Goal: Task Accomplishment & Management: Complete application form

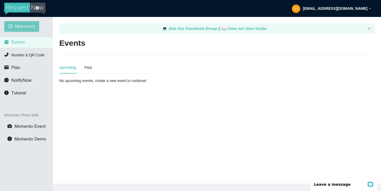
click at [25, 26] on span "New event" at bounding box center [25, 26] width 20 height 7
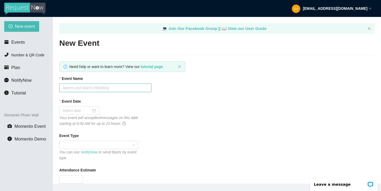
click at [86, 88] on input "Event Name" at bounding box center [105, 88] width 92 height 8
type input "DRHS HC Dance"
click at [90, 112] on div at bounding box center [79, 111] width 34 height 6
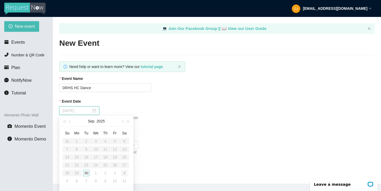
type input "[DATE]"
click at [126, 174] on div "4" at bounding box center [124, 173] width 6 height 6
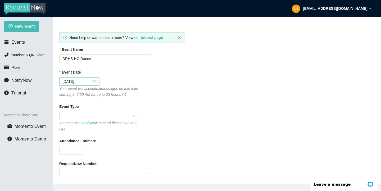
scroll to position [34, 0]
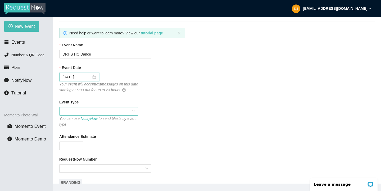
click at [100, 115] on span at bounding box center [98, 111] width 72 height 8
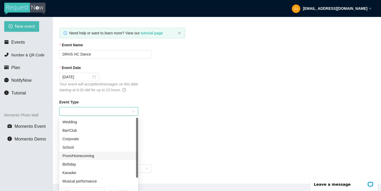
click at [99, 157] on div "Prom/Homecoming" at bounding box center [98, 156] width 72 height 6
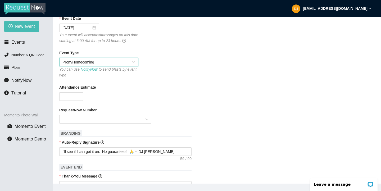
scroll to position [84, 0]
click at [76, 95] on input "Attendance Estimate" at bounding box center [71, 96] width 23 height 8
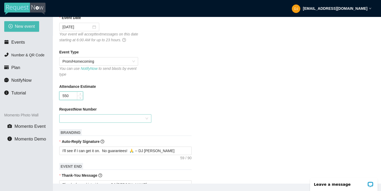
type input "550"
click at [93, 120] on input "RequestNow Number" at bounding box center [103, 119] width 82 height 8
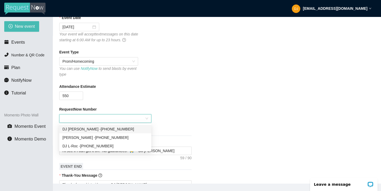
click at [93, 129] on div "DJ [PERSON_NAME] - [PHONE_NUMBER]" at bounding box center [105, 129] width 86 height 6
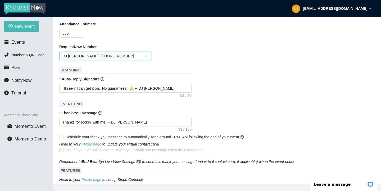
scroll to position [148, 0]
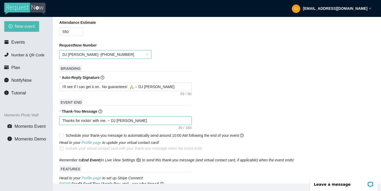
click at [107, 121] on textarea "Thanks for rockin' with me. -- DJ [PERSON_NAME]" at bounding box center [125, 120] width 132 height 8
type textarea "Thanks for rockin' with me . -- DJ [PERSON_NAME]"
type textarea "Thanks for rockin' with me a. -- DJ [PERSON_NAME]"
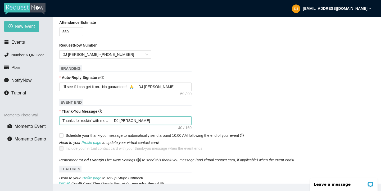
type textarea "Thanks for rockin' with me at. -- DJ [PERSON_NAME]"
type textarea "Thanks for rockin' with me at . -- DJ [PERSON_NAME]"
type textarea "Thanks for rockin' with me at H. -- DJ [PERSON_NAME]"
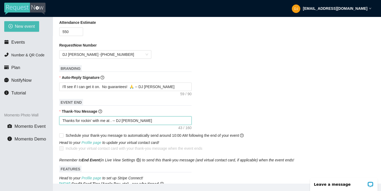
type textarea "Thanks for rockin' with me at H. -- DJ [PERSON_NAME]"
type textarea "Thanks for rockin' with me at [GEOGRAPHIC_DATA]. -- DJ [PERSON_NAME]"
type textarea "Thanks for rockin' with me at Hom. -- DJ [PERSON_NAME]"
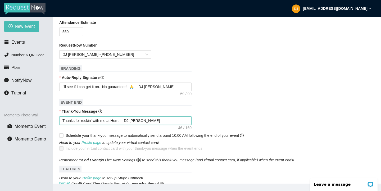
type textarea "Thanks for rockin' with me at Home. -- DJ [PERSON_NAME]"
type textarea "Thanks for rockin' with me at Homec. -- DJ [PERSON_NAME]"
type textarea "Thanks for rockin' with me at Homeco. -- DJ [PERSON_NAME]"
type textarea "Thanks for rockin' with me at Homecom. -- DJ [PERSON_NAME]"
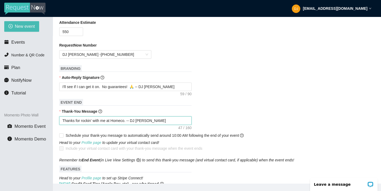
type textarea "Thanks for rockin' with me at Homecom. -- DJ [PERSON_NAME]"
type textarea "Thanks for rockin' with me at Homecomi. -- DJ [PERSON_NAME]"
type textarea "Thanks for rockin' with me at Homecomin. -- DJ [PERSON_NAME]"
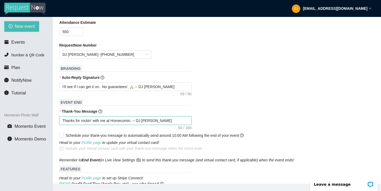
type textarea "Thanks for rockin' with me at Homecoming. -- DJ [PERSON_NAME]"
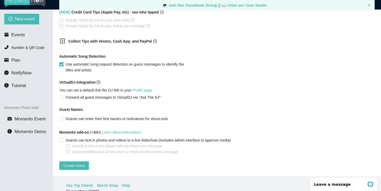
scroll to position [8, 0]
type textarea "Thanks for rockin' with me at Homecoming. -- DJ [PERSON_NAME]"
click at [80, 162] on span "Create event" at bounding box center [73, 165] width 21 height 6
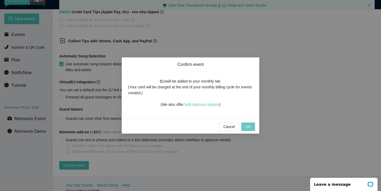
click at [248, 126] on span "OK" at bounding box center [247, 127] width 5 height 6
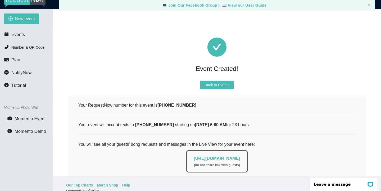
scroll to position [0, 0]
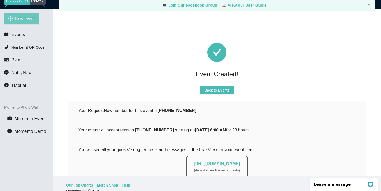
click at [25, 21] on span "New event" at bounding box center [25, 18] width 20 height 7
type textarea "[URL][DOMAIN_NAME]"
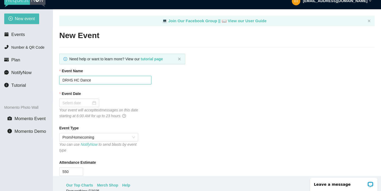
click at [69, 80] on input "DRHS HC Dance" at bounding box center [105, 80] width 92 height 8
type input "Notre Dame HS HC Dance"
click at [89, 102] on div at bounding box center [79, 103] width 34 height 6
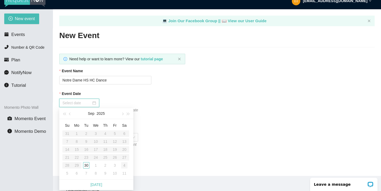
type input "[DATE]"
click at [126, 164] on div "4" at bounding box center [124, 165] width 6 height 6
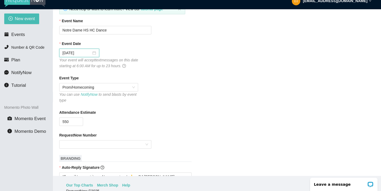
scroll to position [53, 0]
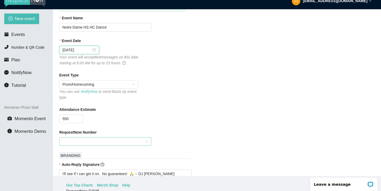
click at [106, 141] on input "RequestNow Number" at bounding box center [103, 142] width 82 height 8
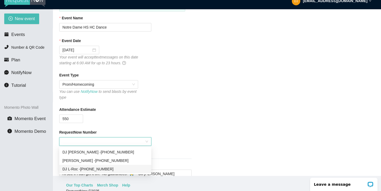
click at [108, 168] on div "DJ L-Roc - [PHONE_NUMBER]" at bounding box center [105, 169] width 86 height 6
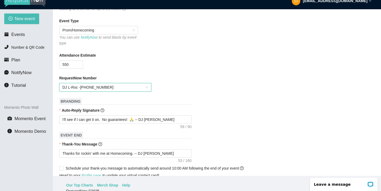
scroll to position [112, 0]
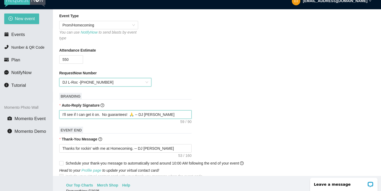
click at [161, 114] on textarea "I'll see if I can get it on. No guarantees! 🙏 -- DJ [PERSON_NAME]" at bounding box center [125, 114] width 132 height 8
type textarea "I'll see if I can get it on. No guarantees! 🙏 -- DJ CHRI"
type textarea "I'll see if I can get it on. No guarantees! 🙏 -- DJ CHR"
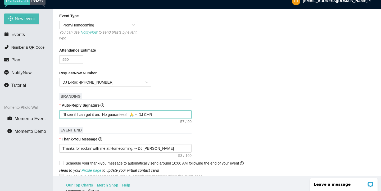
type textarea "I'll see if I can get it on. No guarantees! 🙏 -- DJ [PERSON_NAME]"
type textarea "I'll see if I can get it on. No guarantees! 🙏 -- DJ C"
type textarea "I'll see if I can get it on. No guarantees! 🙏 -- DJ"
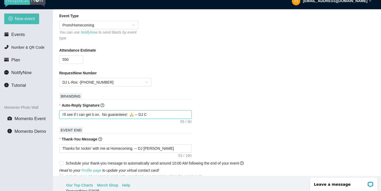
type textarea "I'll see if I can get it on. No guarantees! 🙏 -- DJ"
type textarea "I'll see if I can get it on. No guarantees! 🙏 -- D"
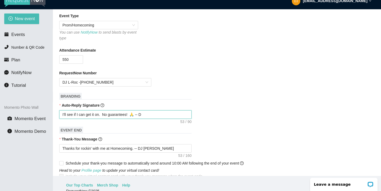
type textarea "I'll see if I can get it on. No guarantees! 🙏 --"
type textarea "I'll see if I can get it on. No guarantees! 🙏 -- L"
type textarea "I'll see if I can get it on. No guarantees! 🙏 -- L_"
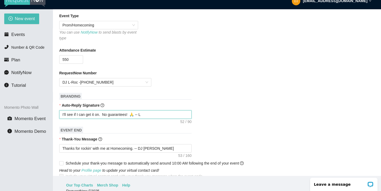
type textarea "I'll see if I can get it on. No guarantees! 🙏 -- L_"
type textarea "I'll see if I can get it on. No guarantees! 🙏 -- L_R"
type textarea "I'll see if I can get it on. No guarantees! 🙏 -- L_RO"
type textarea "I'll see if I can get it on. No guarantees! 🙏 -- L_ROC"
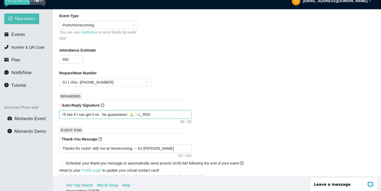
type textarea "I'll see if I can get it on. No guarantees! 🙏 -- L_RO"
type textarea "I'll see if I can get it on. No guarantees! 🙏 -- L_R"
type textarea "I'll see if I can get it on. No guarantees! 🙏 -- L_"
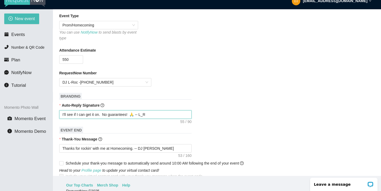
type textarea "I'll see if I can get it on. No guarantees! 🙏 -- L_"
type textarea "I'll see if I can get it on. No guarantees! 🙏 -- L"
type textarea "I'll see if I can get it on. No guarantees! 🙏 -- L-"
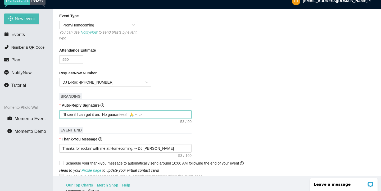
type textarea "I'll see if I can get it on. No guarantees! 🙏 -- L-R"
type textarea "I'll see if I can get it on. No guarantees! 🙏 -- L-RO"
type textarea "I'll see if I can get it on. No guarantees! 🙏 -- L-ROC"
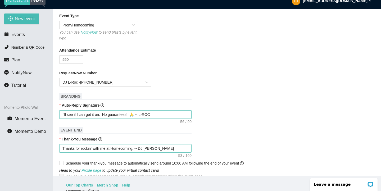
type textarea "I'll see if I can get it on. No guarantees! 🙏 -- L-ROC"
click at [160, 148] on textarea "Thanks for rockin' with me at Homecoming. -- DJ [PERSON_NAME]" at bounding box center [125, 148] width 132 height 8
type textarea "Thanks for rockin' with me at Homecoming. -- DJ CHRI"
type textarea "Thanks for rockin' with me at Homecoming. -- DJ CHR"
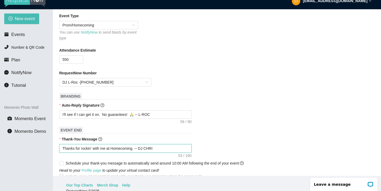
type textarea "Thanks for rockin' with me at Homecoming. -- DJ CHR"
type textarea "Thanks for rockin' with me at Homecoming. -- DJ CH"
type textarea "Thanks for rockin' with me at Homecoming. -- DJ C"
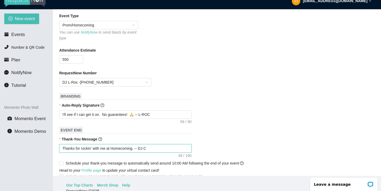
type textarea "Thanks for rockin' with me at Homecoming. -- DJ"
type textarea "Thanks for rockin' with me at Homecoming. -- D"
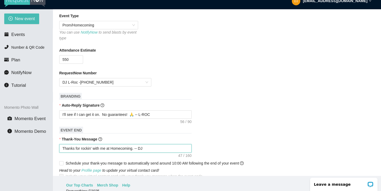
type textarea "Thanks for rockin' with me at Homecoming. -- D"
type textarea "Thanks for rockin' with me at Homecoming. --"
type textarea "Thanks for rockin' with me at Homecoming. -- L"
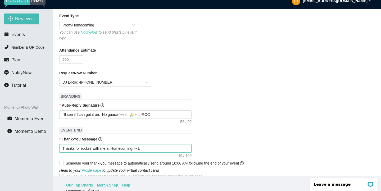
type textarea "Thanks for rockin' with me at Homecoming. -- L-"
type textarea "Thanks for rockin' with me at Homecoming. -- L-R"
type textarea "Thanks for rockin' with me at Homecoming. -- L-RO"
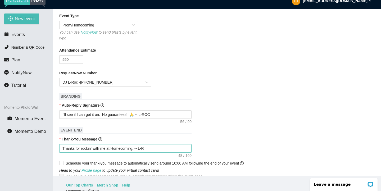
type textarea "Thanks for rockin' with me at Homecoming. -- L-RO"
type textarea "Thanks for rockin' with me at Homecoming. -- L-ROC"
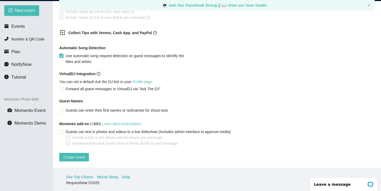
scroll to position [17, 0]
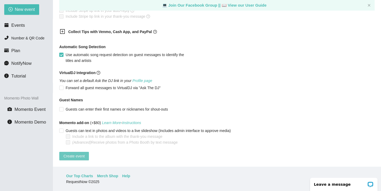
type textarea "Thanks for rockin' with me at Homecoming. -- L-ROC"
click at [85, 153] on span "Create event" at bounding box center [73, 156] width 21 height 6
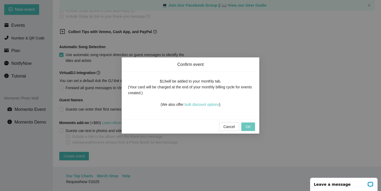
click at [250, 128] on span "OK" at bounding box center [247, 127] width 5 height 6
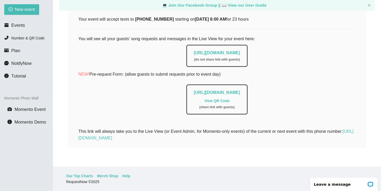
scroll to position [106, 0]
